Goal: Information Seeking & Learning: Learn about a topic

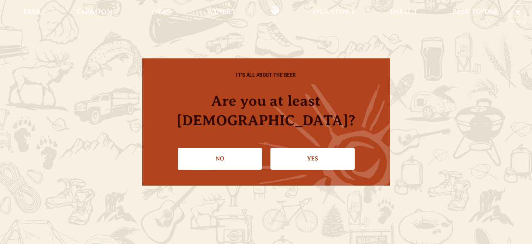
click at [319, 157] on link "Yes" at bounding box center [313, 158] width 84 height 21
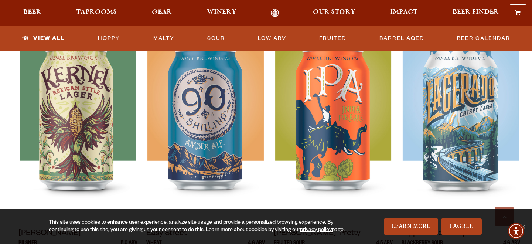
scroll to position [364, 0]
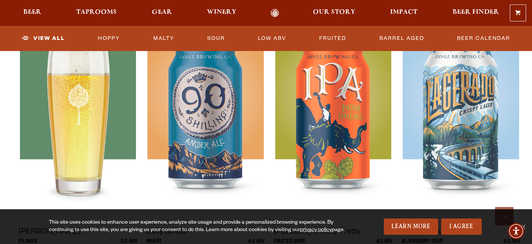
click at [73, 119] on img at bounding box center [78, 124] width 116 height 185
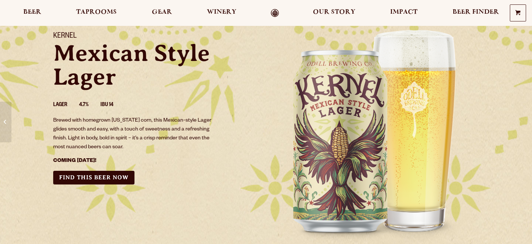
scroll to position [55, 0]
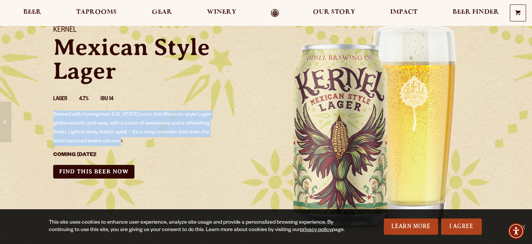
drag, startPoint x: 52, startPoint y: 113, endPoint x: 135, endPoint y: 144, distance: 87.9
click at [134, 145] on div "Kernel Mexican Style Lager Lager 4.7% IBU 14 Brewed with homegrown [US_STATE] c…" at bounding box center [155, 102] width 222 height 170
copy p "Brewed with homegrown [US_STATE] corn, this Mexican-style Lager glides smooth a…"
